Goal: Entertainment & Leisure: Consume media (video, audio)

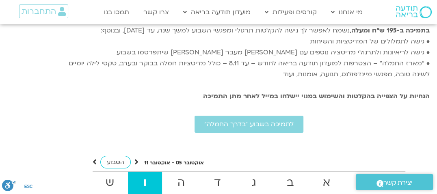
scroll to position [1601, 0]
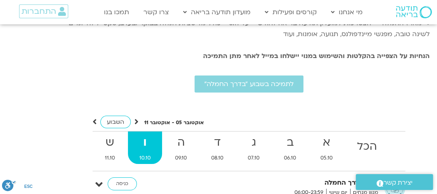
click at [146, 134] on strong "ו" at bounding box center [145, 143] width 34 height 18
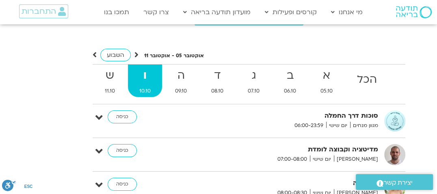
scroll to position [1683, 0]
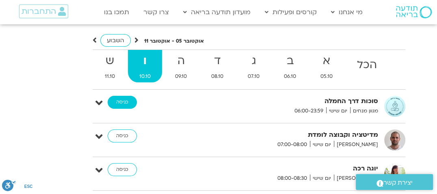
click at [113, 96] on link "כניסה" at bounding box center [122, 102] width 29 height 13
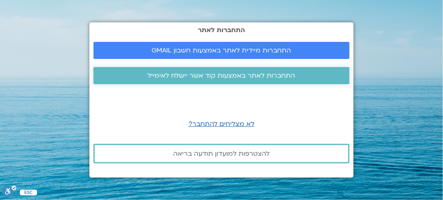
click at [199, 74] on span "התחברות לאתר באמצעות קוד אשר יישלח לאימייל" at bounding box center [222, 75] width 148 height 7
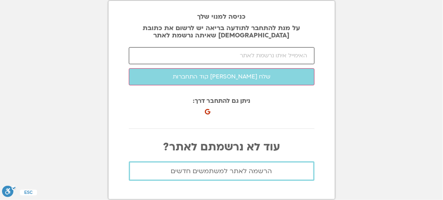
drag, startPoint x: 250, startPoint y: 56, endPoint x: 254, endPoint y: 50, distance: 7.9
click at [252, 53] on input "email" at bounding box center [222, 55] width 186 height 17
type input "[EMAIL_ADDRESS][DOMAIN_NAME]"
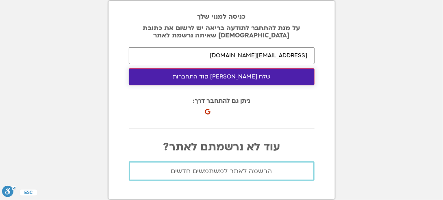
click at [219, 79] on button "שלח לי קוד התחברות" at bounding box center [222, 76] width 186 height 17
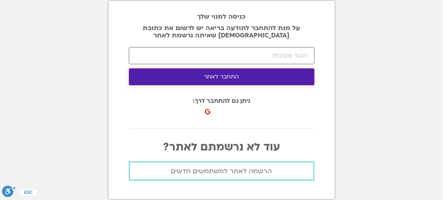
click at [215, 78] on button "התחבר לאתר" at bounding box center [222, 76] width 186 height 17
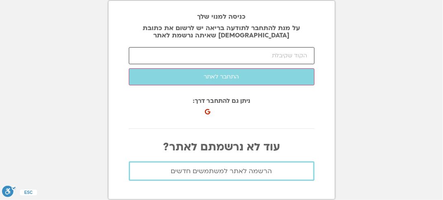
click at [233, 58] on input "number" at bounding box center [222, 55] width 186 height 17
paste input "55403"
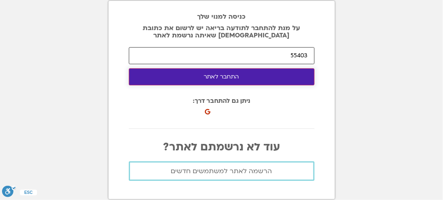
type input "55403"
click at [242, 77] on button "התחבר לאתר" at bounding box center [222, 76] width 186 height 17
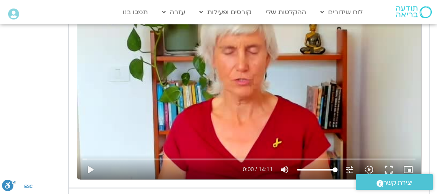
scroll to position [488, 0]
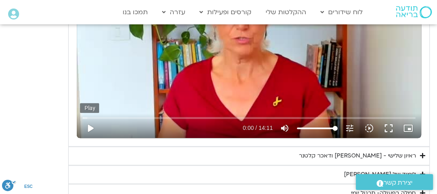
click at [91, 127] on button "play_arrow" at bounding box center [90, 129] width 20 height 20
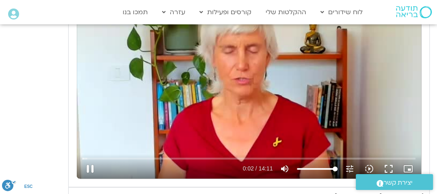
scroll to position [407, 0]
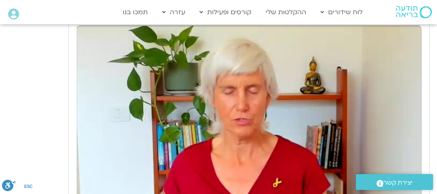
click at [193, 140] on div "Skip Ad 2:47 pause 1:04 / 14:11 volume_up Mute tune Resolution Auto 240p slow_m…" at bounding box center [249, 123] width 345 height 194
click at [193, 141] on div "Skip Ad 2:47 play_arrow 1:04 / 14:11 volume_up Mute tune Resolution Auto 240p s…" at bounding box center [249, 123] width 345 height 194
click at [193, 141] on div "Skip Ad 2:47 pause 1:04 / 14:11 volume_up Mute tune Resolution Auto 240p slow_m…" at bounding box center [249, 123] width 345 height 194
click at [193, 141] on div "Skip Ad 2:47 play_arrow 3:41 / 14:11 volume_up Mute tune Resolution Auto 240p s…" at bounding box center [249, 123] width 345 height 194
click at [55, 76] on div "יום שלישי - טוב לב אנחנו נעסוק ונתרגל היום טוב לב. המשך של האיכויות של חמלה וסל…" at bounding box center [218, 111] width 423 height 346
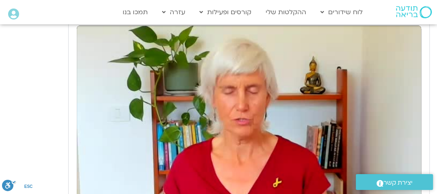
click at [228, 113] on div "Skip Ad 2:47 pause 7:40 / 14:11 volume_up Mute tune Resolution Auto 240p slow_m…" at bounding box center [249, 123] width 345 height 194
click at [146, 178] on div "Skip Ad 2:47 play_arrow 7:40 / 14:11 volume_up Mute tune Resolution Auto 240p s…" at bounding box center [249, 123] width 345 height 194
click at [154, 169] on div "Skip Ad 2:47 pause 8:52 / 14:11 volume_up Mute tune Resolution Auto 240p slow_m…" at bounding box center [249, 123] width 345 height 194
click at [193, 139] on div "Skip Ad 2:47 play_arrow 8:52 / 14:11 volume_up Mute tune Resolution Auto 240p s…" at bounding box center [249, 123] width 345 height 194
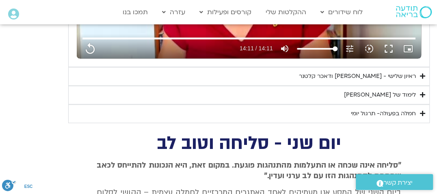
scroll to position [569, 0]
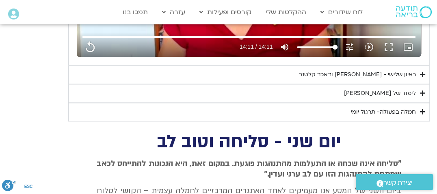
click at [340, 72] on div "ראיון שלישי - [PERSON_NAME] ודאכר קלטנר" at bounding box center [357, 75] width 117 height 10
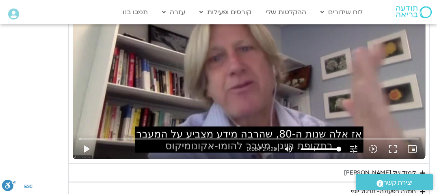
scroll to position [691, 0]
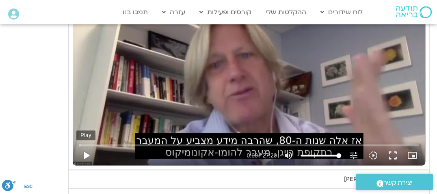
click at [86, 153] on button "play_arrow" at bounding box center [86, 156] width 20 height 20
type input "851.4"
type input "0.066242"
type input "851.4"
type input "0.215152"
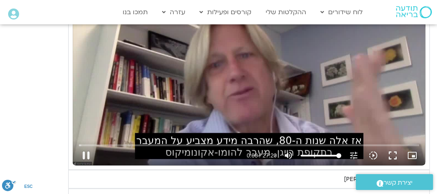
type input "851.4"
type input "0.333349"
type input "851.4"
type input "0.481311"
type input "851.4"
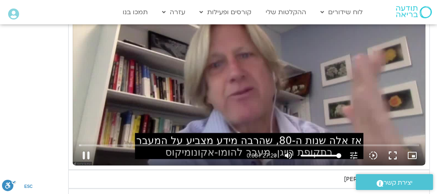
type input "0.598968"
type input "851.4"
type input "0.764903"
type input "851.4"
type input "0.787898"
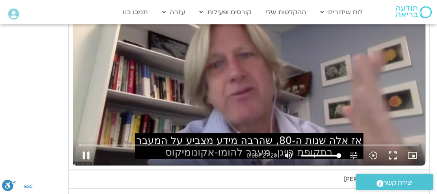
type input "851.4"
type input "0.915588"
type input "851.4"
type input "1.049324"
type input "851.4"
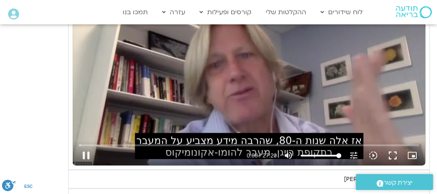
type input "1.183621"
type input "851.4"
type input "1.315722"
type input "851.4"
type input "1.452027"
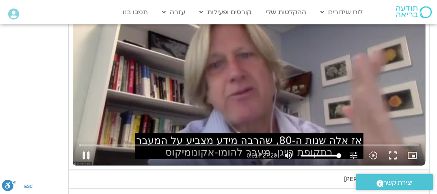
type input "851.4"
type input "1.578484"
type input "851.4"
type input "1.718683"
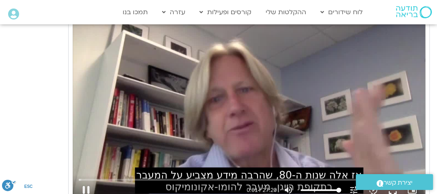
type input "851.4"
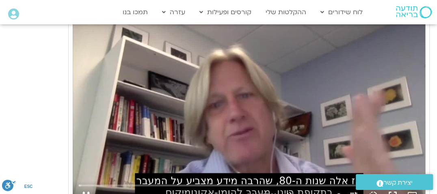
type input "1.95817"
type input "851.4"
type input "2.088457"
type input "851.4"
type input "2.21404"
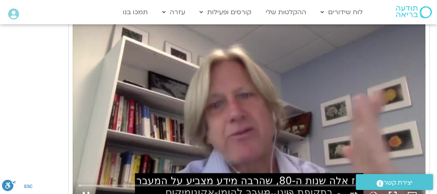
type input "851.4"
type input "2.341783"
type input "851.4"
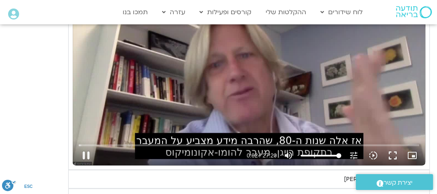
type input "2.491418"
type input "851.4"
type input "2.641623"
type input "851.4"
type input "2.781047"
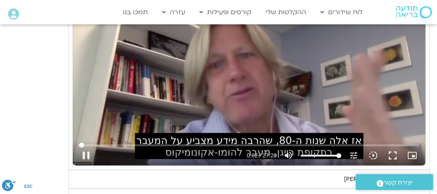
type input "851.4"
type input "2.916724"
type input "851.4"
type input "3.047401"
type input "851.4"
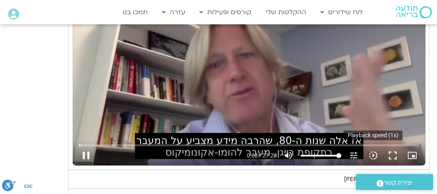
type input "3.15476"
type input "851.4"
type input "3.332342"
type input "851.4"
type input "3.463537"
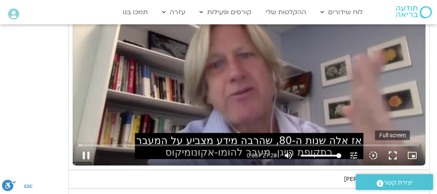
type input "851.4"
type input "3.492537"
type input "851.4"
type input "3.629161"
type input "851.4"
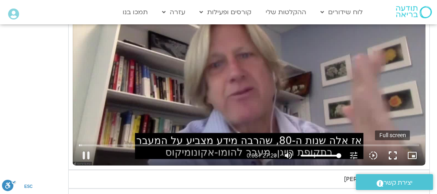
type input "4.090309"
type input "851.4"
click at [389, 152] on button "fullscreen" at bounding box center [393, 156] width 20 height 20
type input "4.19511"
type input "851.4"
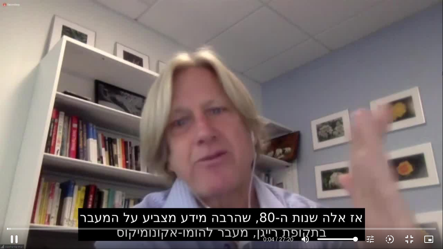
type input "4.550088"
type input "851.4"
type input "4.722981"
type input "851.4"
type input "4.852559"
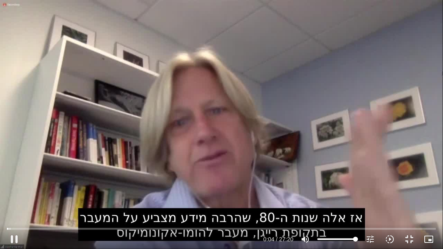
type input "851.4"
type input "4.998259"
type input "851.4"
type input "5.111288"
type input "851.4"
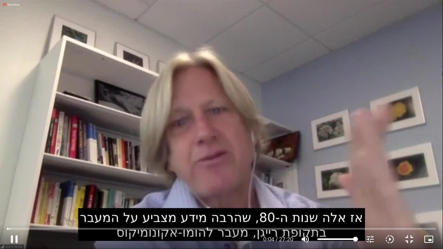
type input "5.158288"
type input "851.4"
type input "5.288628"
type input "851.4"
type input "5.421553"
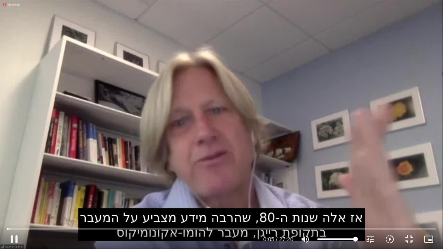
type input "851.4"
type input "5.551597"
type input "851.4"
type input "5.757999"
type input "851.4"
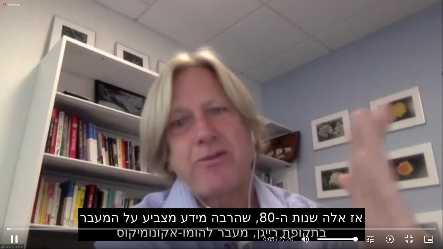
type input "5.811612"
type input "851.4"
type input "5.994011"
type input "851.4"
type input "6.069771"
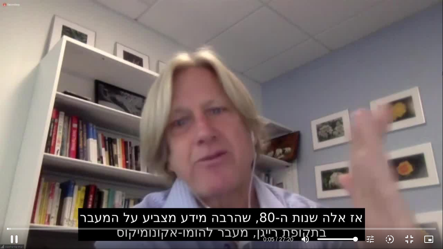
type input "851.4"
type input "6.199525"
type input "851.4"
type input "6.329599"
type input "851.4"
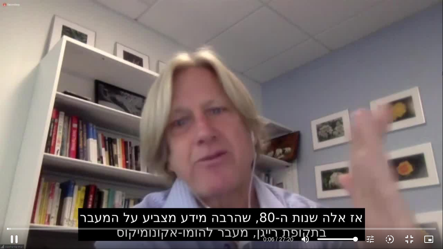
type input "6.467473"
type input "851.4"
type input "6.595191"
type input "851.4"
type input "6.721191"
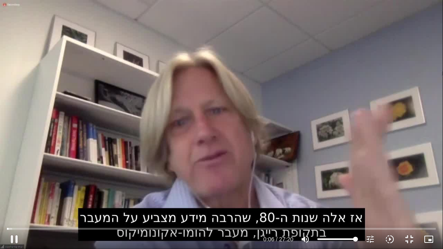
type input "851.4"
type input "6.851367"
type input "851.4"
type input "6.983825"
type input "851.4"
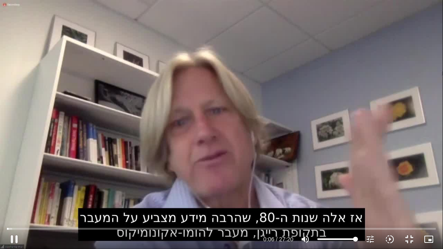
type input "7.114928"
type input "851.4"
type input "7.24755"
type input "851.4"
type input "7.383606"
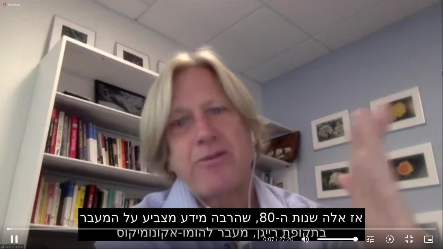
type input "851.4"
type input "7.512621"
type input "851.4"
type input "7.649442"
type input "851.4"
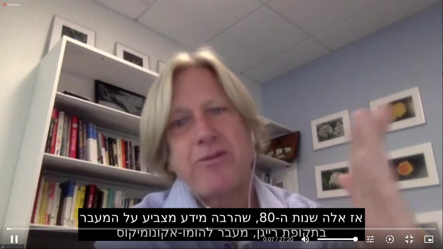
type input "7.793916"
type input "851.4"
type input "7.920265"
type input "851.4"
type input "8.045707"
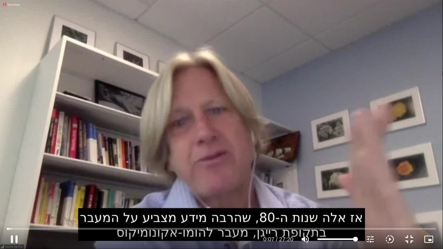
type input "851.4"
type input "8.182092"
type input "851.4"
type input "8.311776"
type input "851.4"
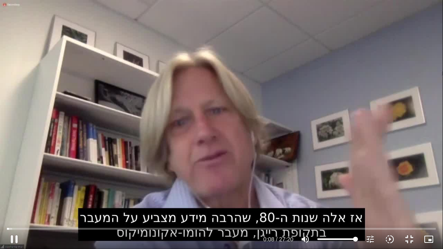
type input "8.442328"
type input "851.4"
type input "8.578287"
type input "851.4"
type input "8.705755"
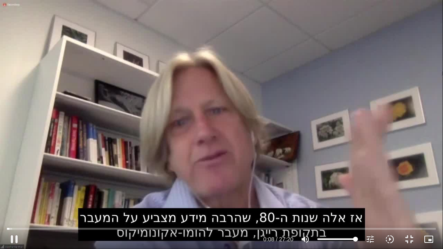
type input "851.4"
type input "8.832318"
type input "851.4"
type input "8.9656"
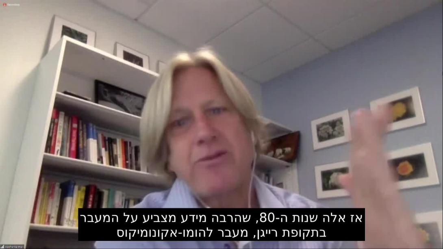
type input "851.4"
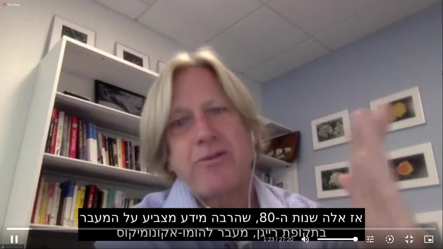
type input "83.53369"
type input "851.4"
type input "83.618385"
type input "851.4"
type input "83.703469"
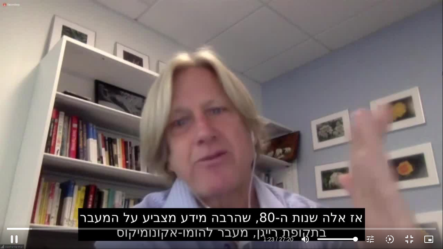
type input "851.4"
type input "83.920847"
type input "851.4"
type input "84.050367"
type input "851.4"
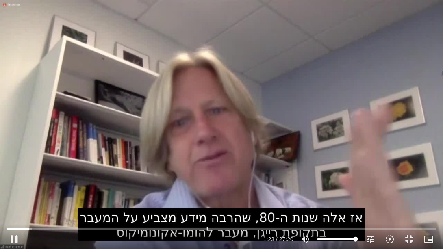
type input "84.182145"
type input "851.4"
type input "84.256927"
type input "851.4"
type input "84.360467"
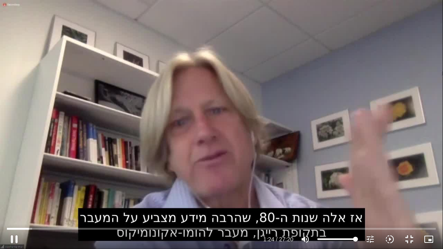
type input "851.4"
type input "84.494844"
type input "851.4"
type input "84.621245"
type input "851.4"
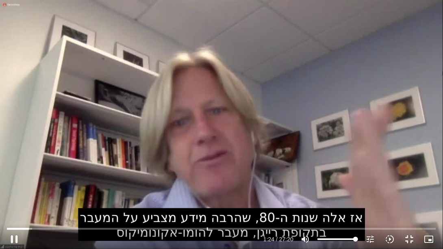
type input "84.74838"
type input "851.4"
type input "84.876726"
type input "851.4"
type input "85.002869"
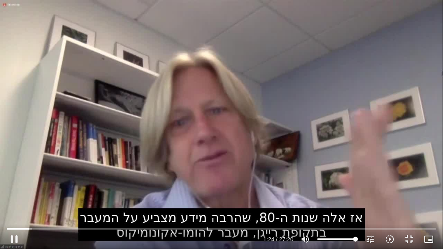
type input "851.4"
type input "85.138015"
type input "851.4"
type input "85.267682"
type input "851.4"
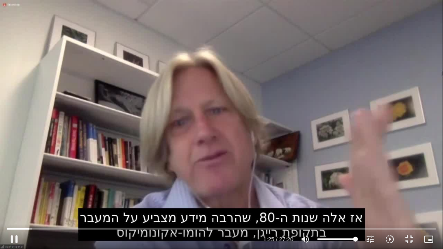
type input "85.398454"
type input "851.4"
type input "85.528461"
type input "851.4"
type input "85.6606"
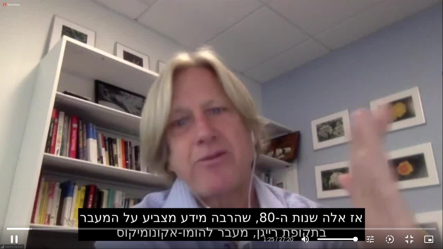
type input "851.4"
type input "85.791846"
type input "851.4"
type input "85.922191"
type input "851.4"
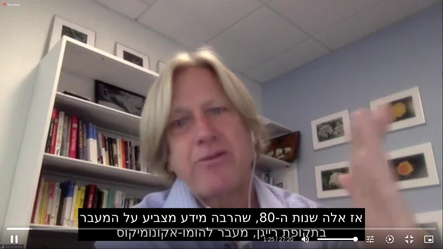
type input "86.050379"
type input "851.4"
type input "86.177159"
type input "851.4"
type input "86.312303"
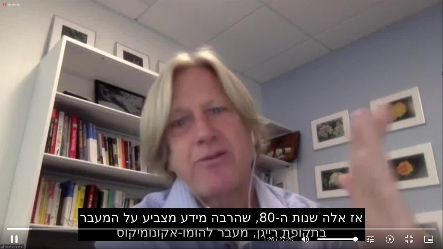
type input "851.4"
type input "86.44049"
type input "851.4"
type input "86.57184"
type input "851.4"
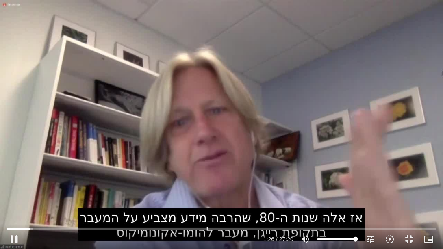
type input "86.702707"
type input "851.4"
type input "86.833155"
type input "851.4"
type input "86.961802"
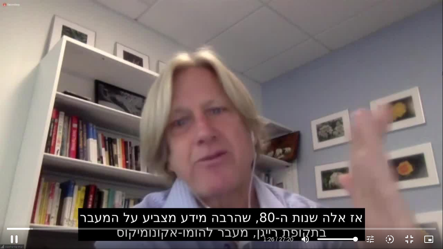
type input "851.4"
type input "87.101234"
type input "851.4"
type input "87.231023"
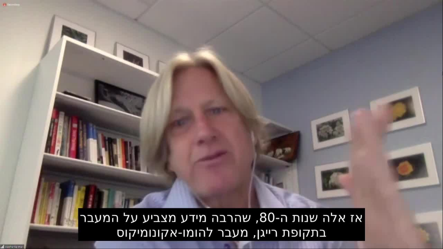
type input "851.4"
type input "1174.11689"
type input "851.4"
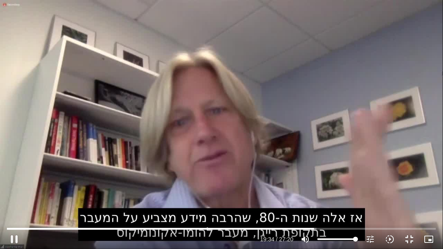
type input "1174.285193"
type input "851.4"
type input "1174.422363"
type input "851.4"
type input "1174.530352"
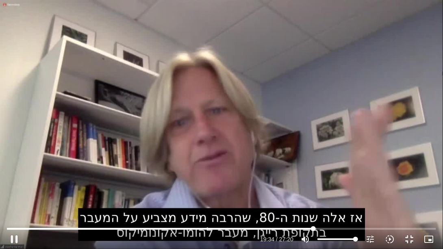
type input "851.4"
type input "1174.656341"
click at [326, 192] on div "Skip Ad 20:42 replay 27:20 / 27:20 volume_up Mute tune Resolution Auto 720p slo…" at bounding box center [221, 124] width 443 height 249
click at [326, 192] on div "Skip Ad 20:42 pause 0:02 / 27:20 volume_up Mute tune Resolution Auto 720p slow_…" at bounding box center [221, 124] width 443 height 249
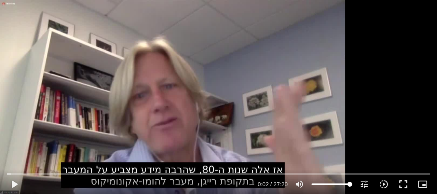
scroll to position [1178, 0]
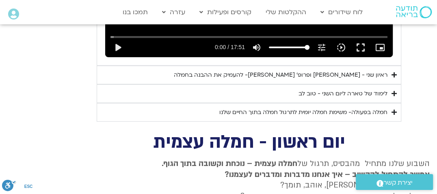
click at [371, 89] on div "לימוד של טארה ליום השני - טוב לב" at bounding box center [343, 94] width 89 height 10
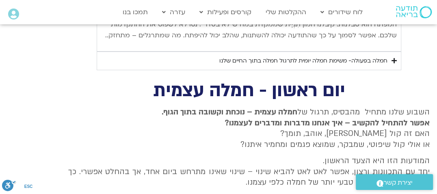
scroll to position [1585, 0]
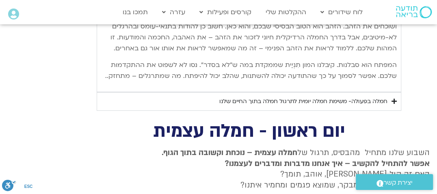
click at [328, 97] on div "חמלה בפעולה- משימת חמלה יומית לתרגול חמלה בתוך החיים שלנו" at bounding box center [304, 102] width 168 height 10
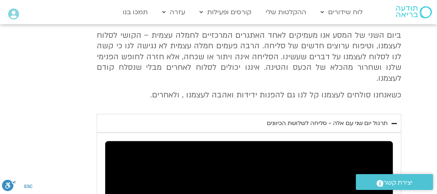
scroll to position [935, 0]
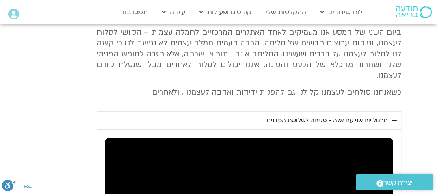
click at [321, 116] on div "תרגול יום שני עם אלה - סליחה לשלושת הכיוונים" at bounding box center [327, 121] width 121 height 10
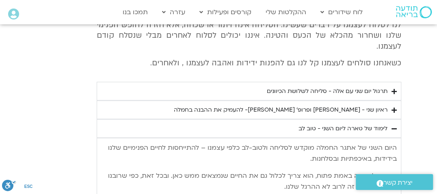
scroll to position [976, 0]
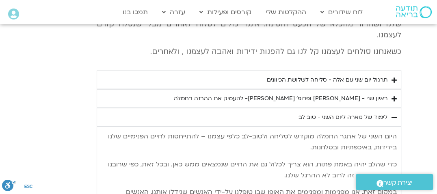
click at [311, 113] on div "לימוד של טארה ליום השני - טוב לב" at bounding box center [343, 118] width 89 height 10
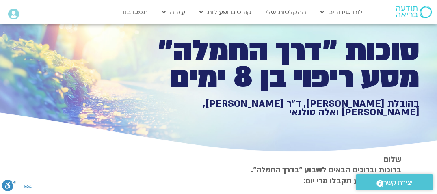
scroll to position [0, 0]
